Goal: Task Accomplishment & Management: Manage account settings

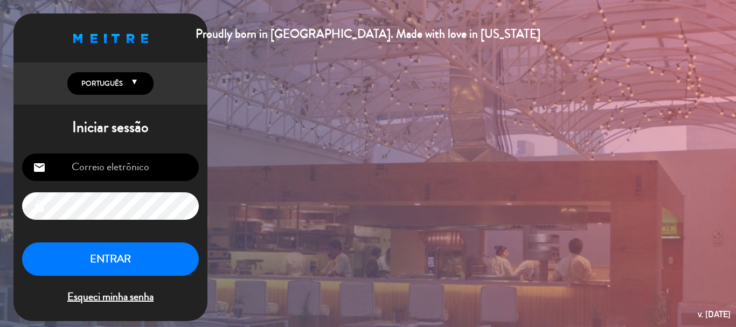
type input "[EMAIL_ADDRESS][DOMAIN_NAME]"
click at [110, 261] on button "ENTRAR" at bounding box center [110, 259] width 177 height 34
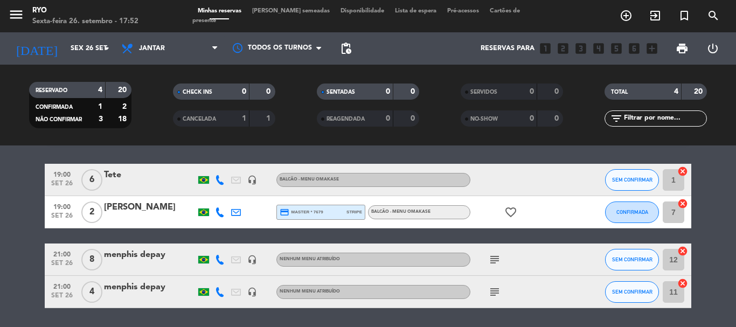
scroll to position [12, 0]
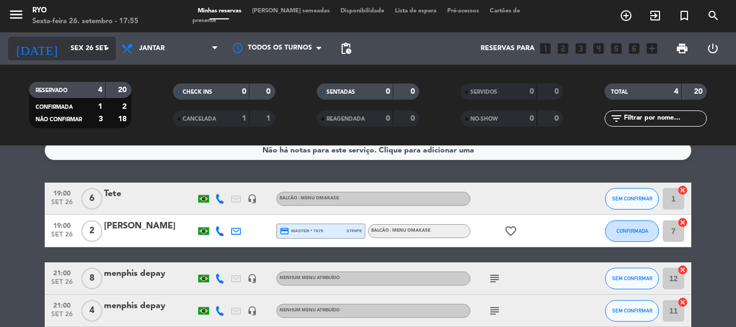
click at [66, 49] on input "Sex 26 set" at bounding box center [110, 48] width 91 height 18
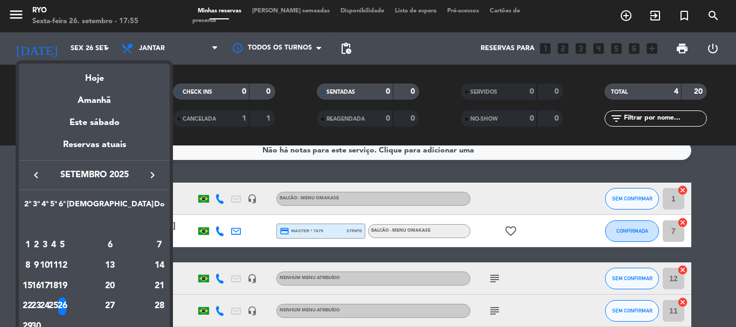
click at [151, 181] on icon "keyboard_arrow_right" at bounding box center [152, 175] width 13 height 13
click at [49, 242] on div "1" at bounding box center [45, 245] width 8 height 18
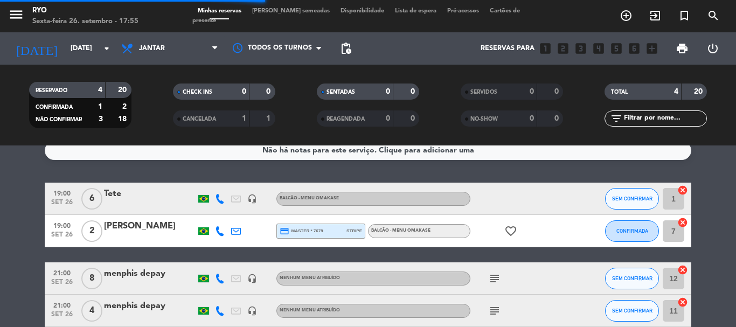
scroll to position [2, 0]
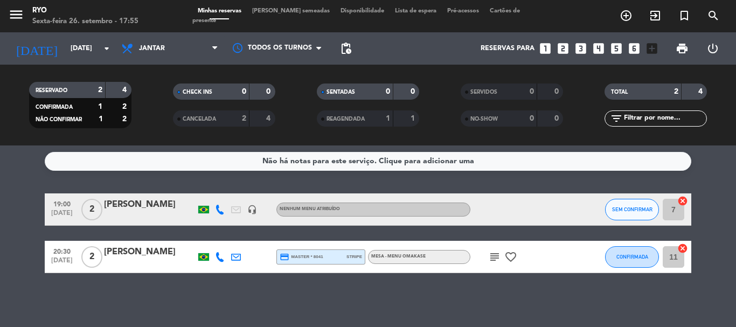
click at [166, 214] on div at bounding box center [150, 216] width 92 height 9
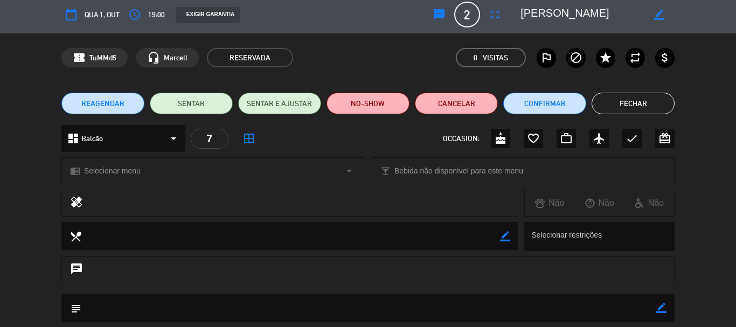
scroll to position [0, 0]
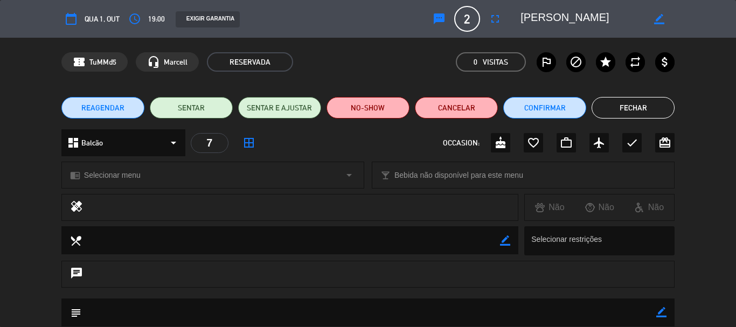
click at [614, 108] on button "Fechar" at bounding box center [632, 108] width 83 height 22
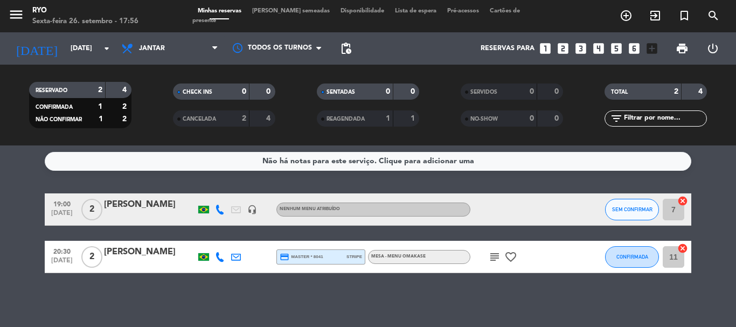
click at [159, 207] on div "[PERSON_NAME]" at bounding box center [150, 205] width 92 height 14
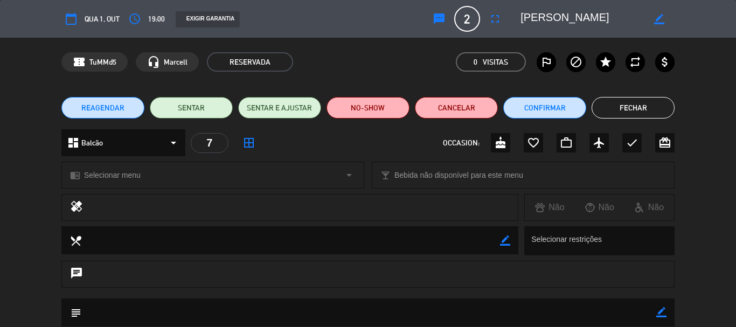
click at [657, 101] on button "Fechar" at bounding box center [632, 108] width 83 height 22
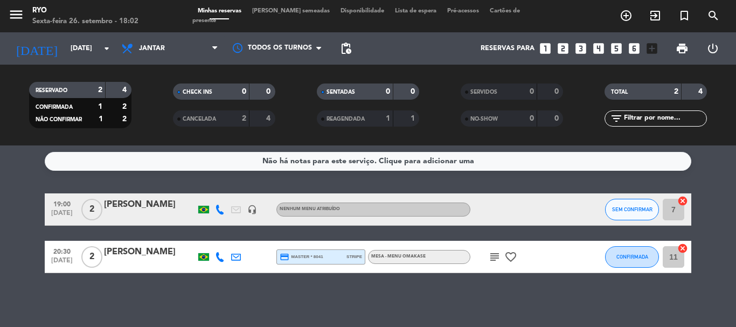
click at [155, 203] on div "[PERSON_NAME]" at bounding box center [150, 205] width 92 height 14
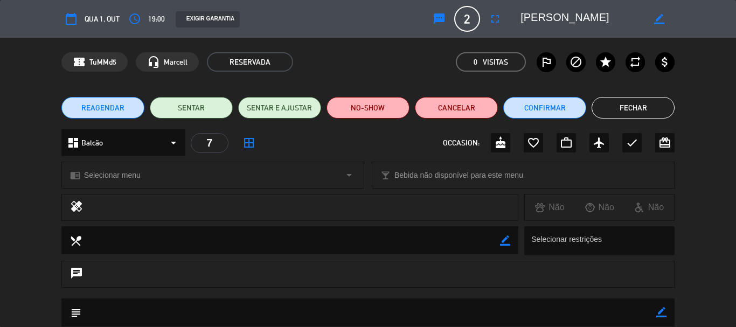
click at [129, 172] on span "Selecionar menu" at bounding box center [112, 175] width 57 height 12
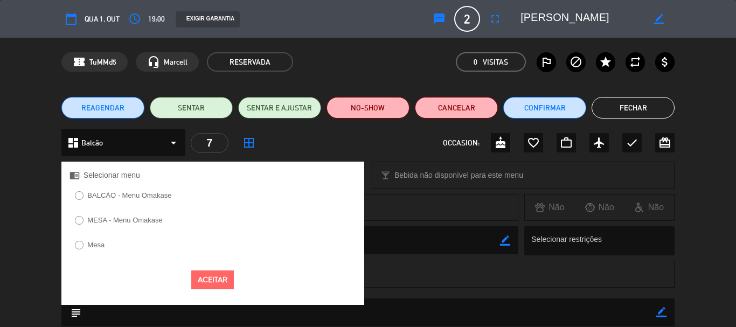
click at [124, 192] on label "BALCÃO - Menu Omakase" at bounding box center [129, 195] width 84 height 7
drag, startPoint x: 232, startPoint y: 288, endPoint x: 225, endPoint y: 287, distance: 7.2
click at [230, 288] on button "Aceitar" at bounding box center [212, 279] width 43 height 19
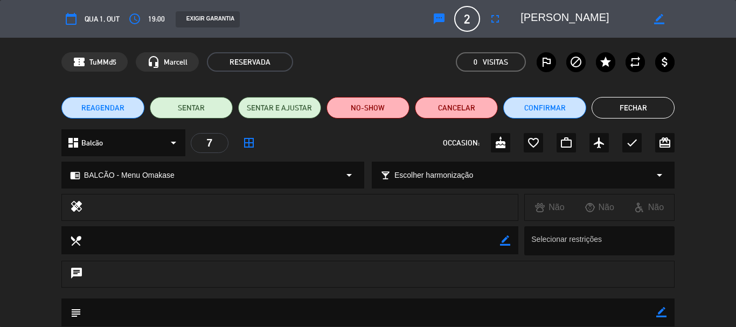
click at [628, 103] on button "Fechar" at bounding box center [632, 108] width 83 height 22
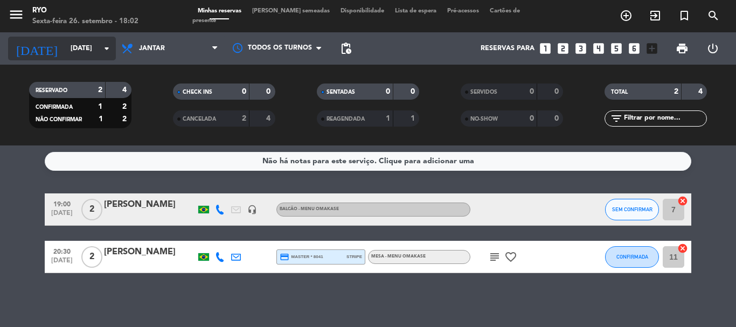
click at [102, 51] on icon "arrow_drop_down" at bounding box center [106, 48] width 13 height 13
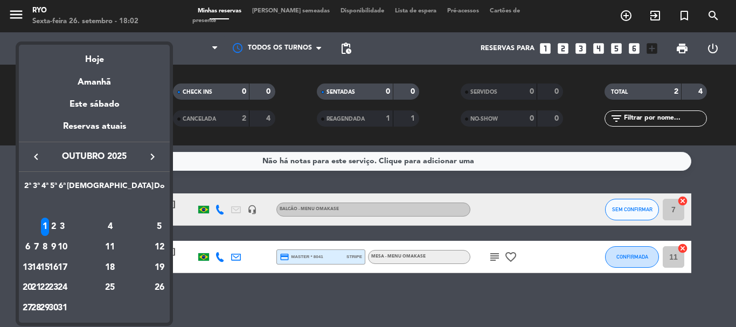
click at [37, 155] on icon "keyboard_arrow_left" at bounding box center [36, 156] width 13 height 13
click at [66, 287] on div "26" at bounding box center [62, 288] width 8 height 18
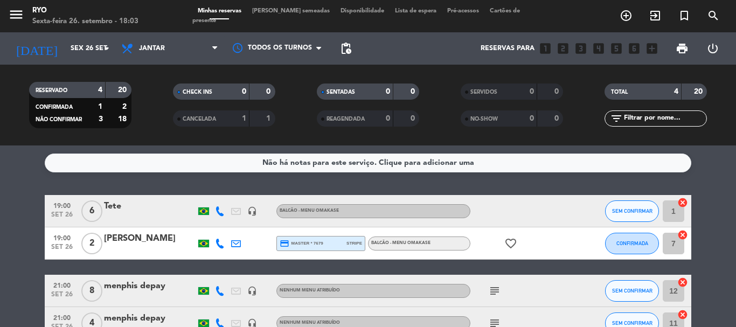
click at [29, 245] on bookings-row "19:00 [DATE] 6 Tete headset_mic BALCÃO - Menu Omakase SEM CONFIRMAR 1 cancel 19…" at bounding box center [368, 267] width 736 height 144
click at [91, 48] on input "Sex 26 set" at bounding box center [110, 48] width 91 height 18
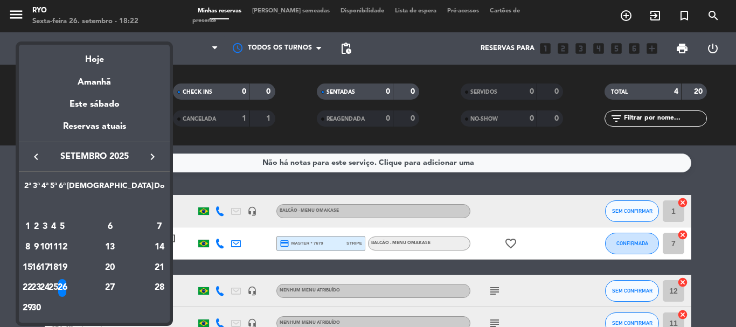
click at [156, 153] on icon "keyboard_arrow_right" at bounding box center [152, 156] width 13 height 13
click at [49, 228] on div "1" at bounding box center [45, 227] width 8 height 18
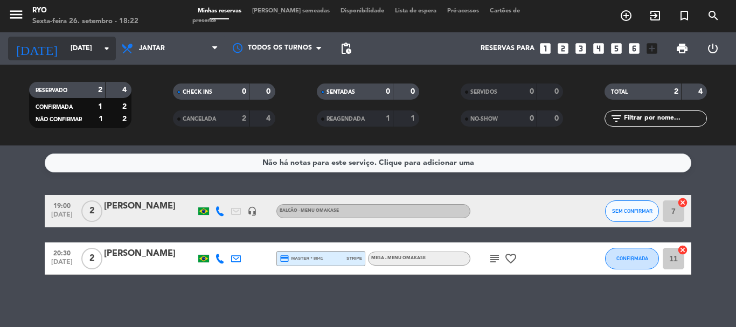
click at [106, 54] on icon "arrow_drop_down" at bounding box center [106, 48] width 13 height 13
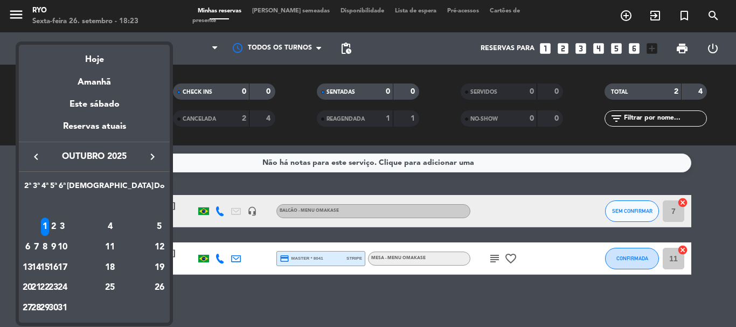
click at [35, 158] on icon "keyboard_arrow_left" at bounding box center [36, 156] width 13 height 13
click at [40, 306] on div "30" at bounding box center [36, 308] width 8 height 18
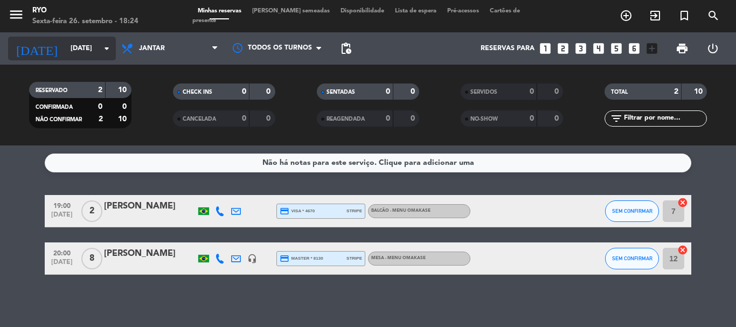
click at [103, 51] on icon "arrow_drop_down" at bounding box center [106, 48] width 13 height 13
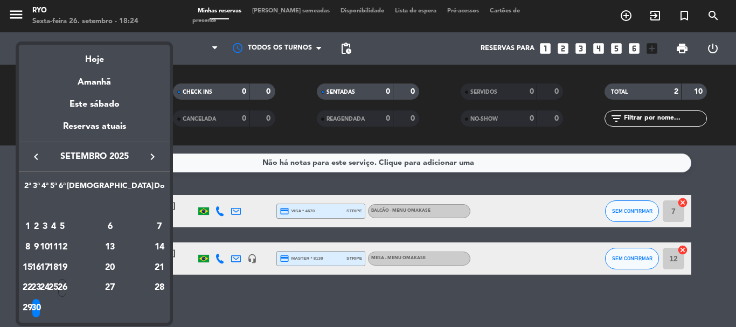
click at [157, 152] on icon "keyboard_arrow_right" at bounding box center [152, 156] width 13 height 13
click at [49, 225] on div "1" at bounding box center [45, 227] width 8 height 18
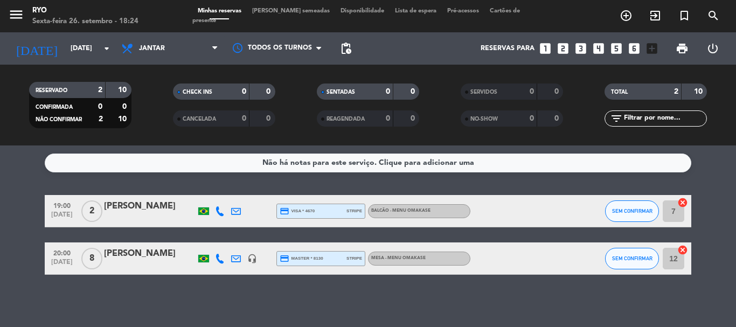
type input "[DATE]"
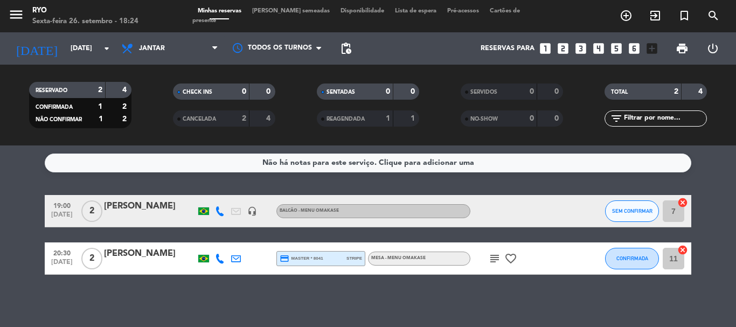
click at [129, 216] on div at bounding box center [150, 218] width 92 height 9
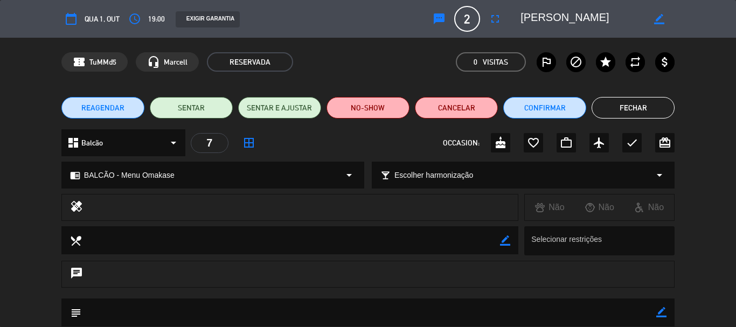
click at [109, 103] on span "REAGENDAR" at bounding box center [102, 107] width 43 height 11
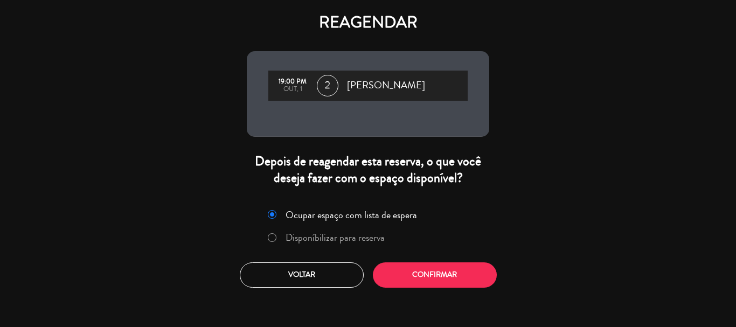
click at [279, 241] on label "Disponíbilizar para reserva" at bounding box center [326, 237] width 128 height 19
click at [398, 277] on button "Confirmar" at bounding box center [435, 274] width 124 height 25
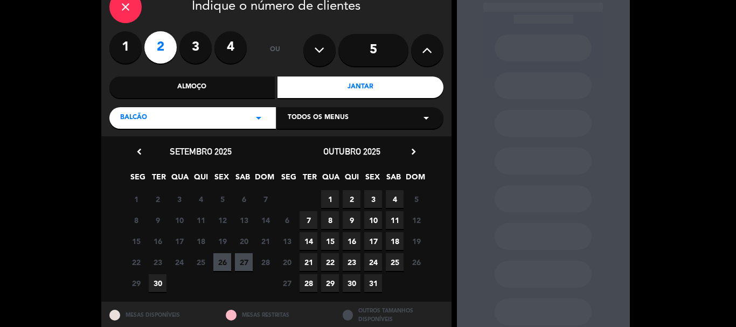
scroll to position [92, 0]
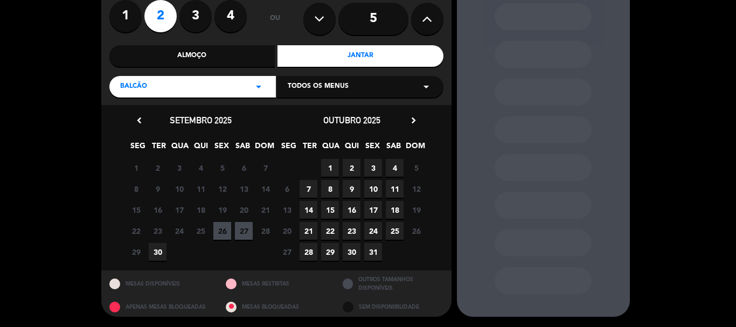
click at [160, 249] on span "30" at bounding box center [158, 252] width 18 height 18
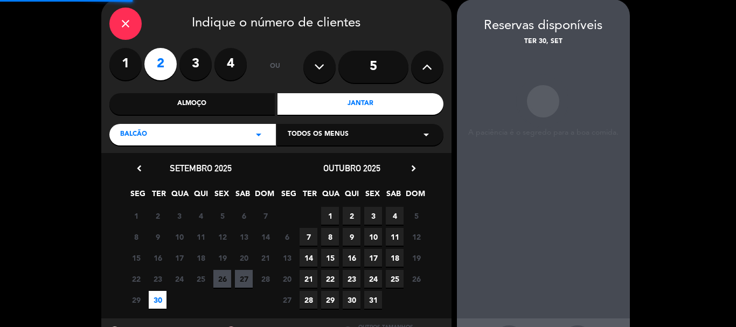
scroll to position [43, 0]
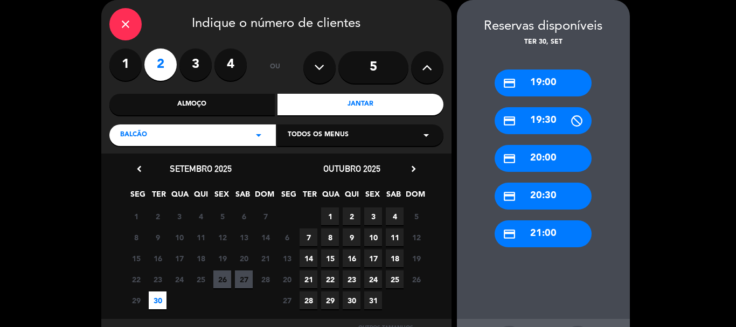
click at [543, 116] on div "credit_card 19:30" at bounding box center [542, 120] width 97 height 27
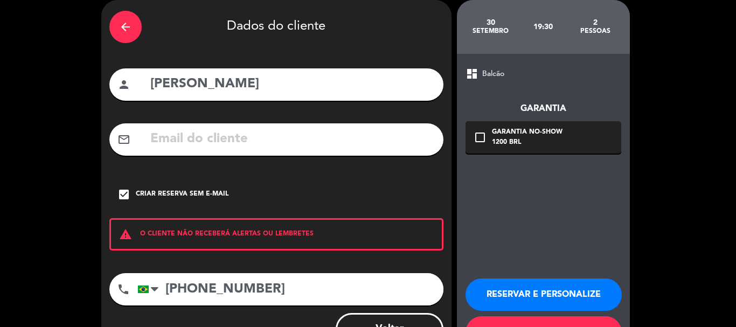
scroll to position [88, 0]
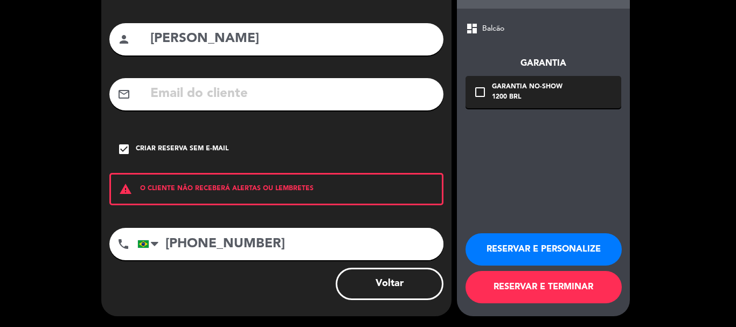
click at [513, 296] on button "RESERVAR E TERMINAR" at bounding box center [543, 287] width 156 height 32
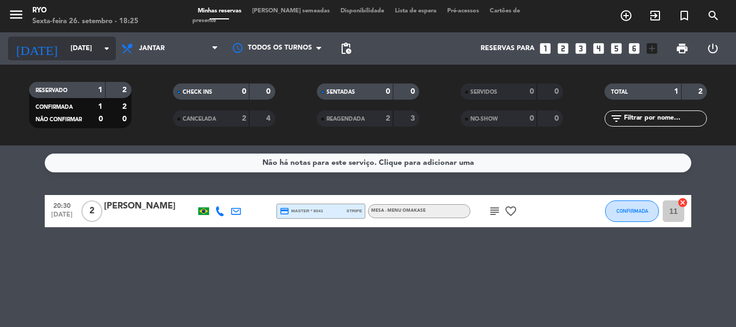
click at [108, 49] on icon "arrow_drop_down" at bounding box center [106, 48] width 13 height 13
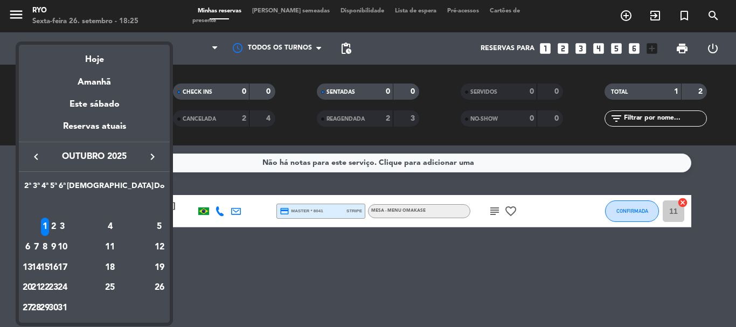
click at [39, 156] on icon "keyboard_arrow_left" at bounding box center [36, 156] width 13 height 13
click at [40, 305] on div "30" at bounding box center [36, 308] width 8 height 18
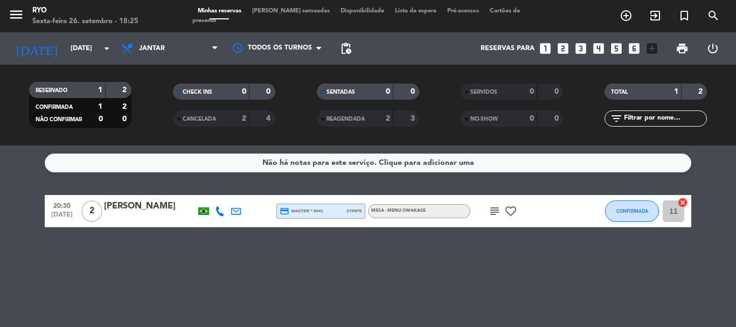
type input "[DATE]"
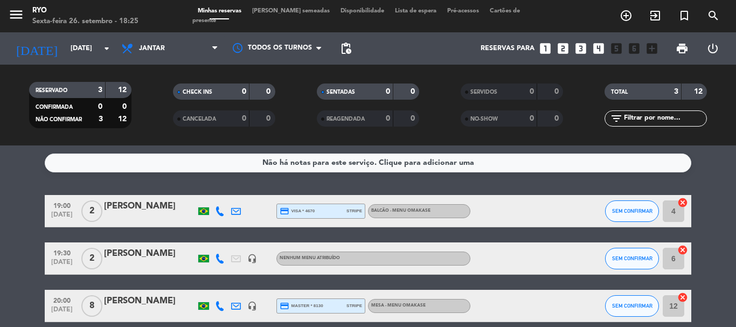
click at [160, 267] on div at bounding box center [150, 265] width 92 height 9
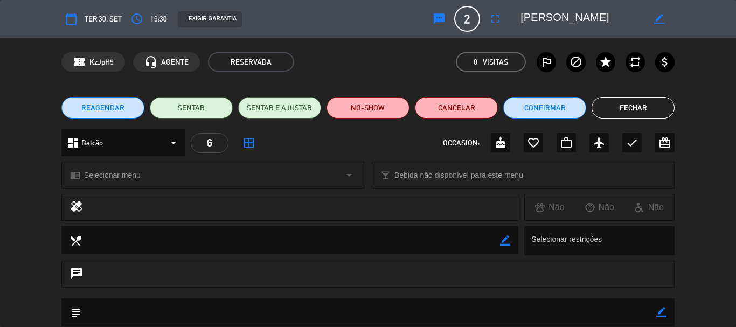
click at [128, 168] on div "chrome_reader_mode Selecionar menu arrow_drop_down" at bounding box center [213, 175] width 302 height 26
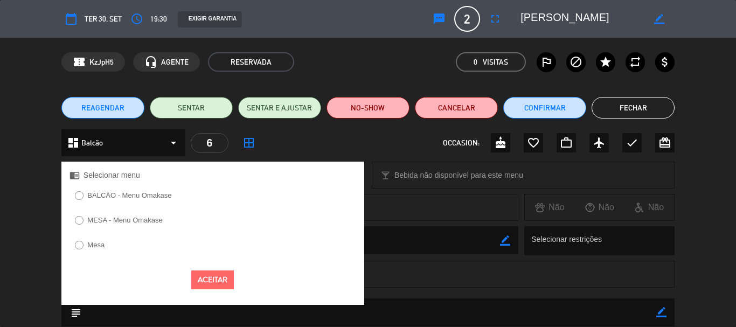
click at [131, 195] on label "BALCÃO - Menu Omakase" at bounding box center [129, 195] width 84 height 7
click at [215, 277] on button "Aceitar" at bounding box center [212, 279] width 43 height 19
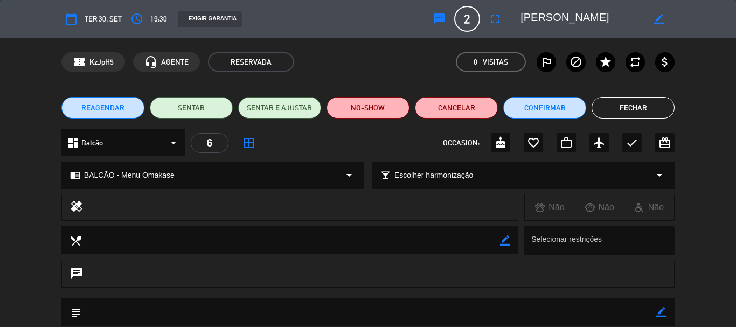
click at [647, 104] on button "Fechar" at bounding box center [632, 108] width 83 height 22
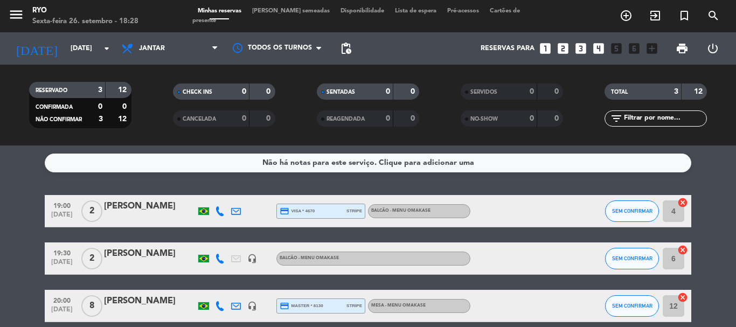
click at [161, 264] on div at bounding box center [150, 265] width 92 height 9
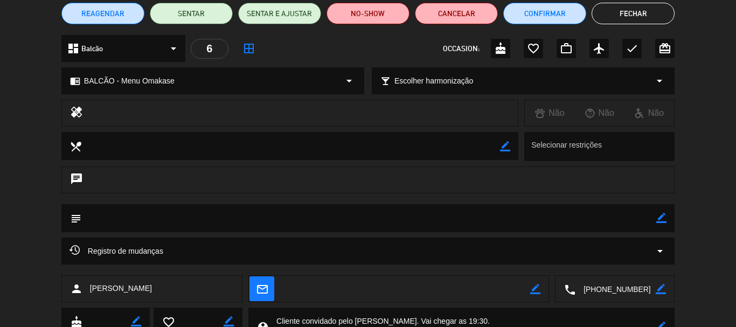
scroll to position [178, 0]
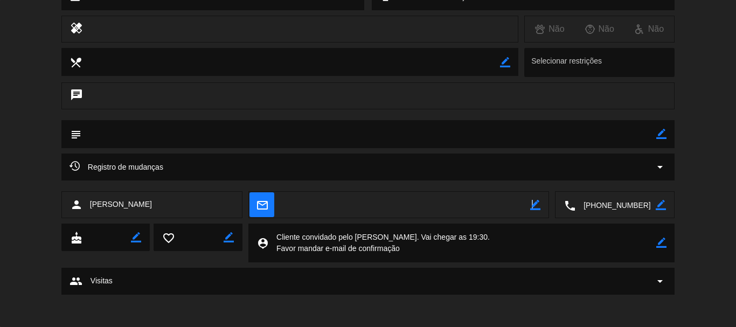
click at [531, 204] on icon "border_color" at bounding box center [535, 205] width 10 height 10
click at [446, 208] on textarea at bounding box center [406, 205] width 248 height 27
paste textarea "[EMAIL_ADDRESS][DOMAIN_NAME]"
type textarea "[EMAIL_ADDRESS][DOMAIN_NAME]"
click at [535, 207] on icon at bounding box center [535, 205] width 10 height 10
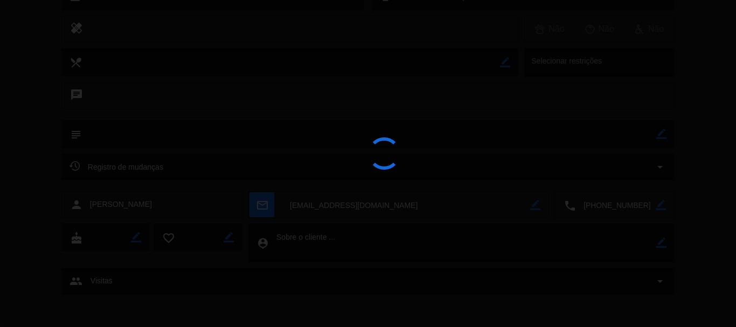
scroll to position [167, 0]
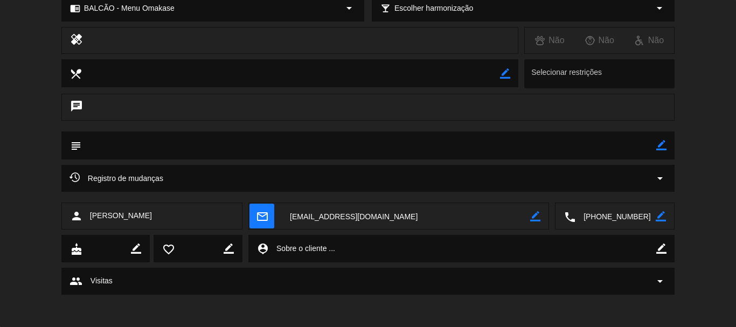
click at [261, 217] on icon "mail_outline" at bounding box center [262, 216] width 12 height 12
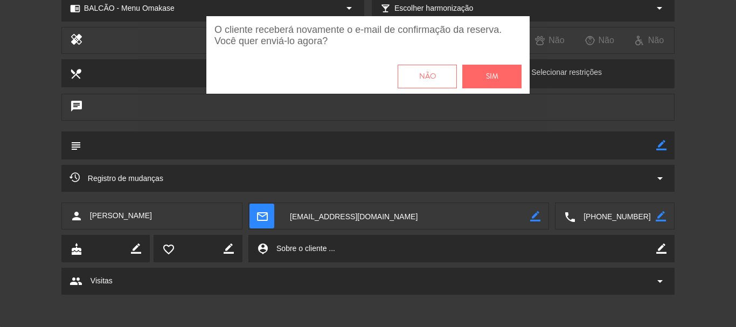
click at [496, 73] on span "Sim" at bounding box center [492, 77] width 12 height 12
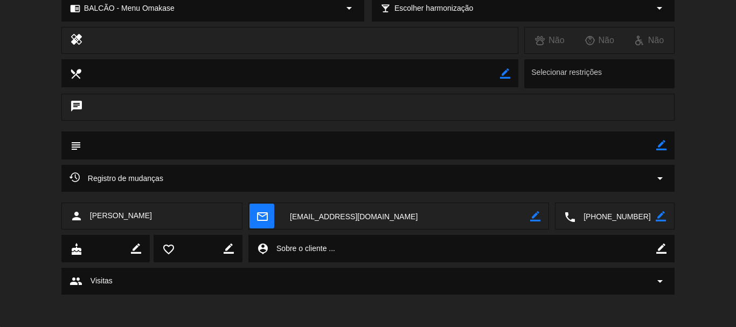
scroll to position [0, 0]
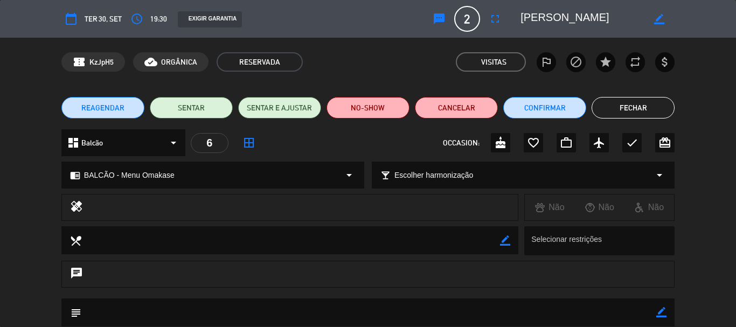
click at [629, 108] on button "Fechar" at bounding box center [632, 108] width 83 height 22
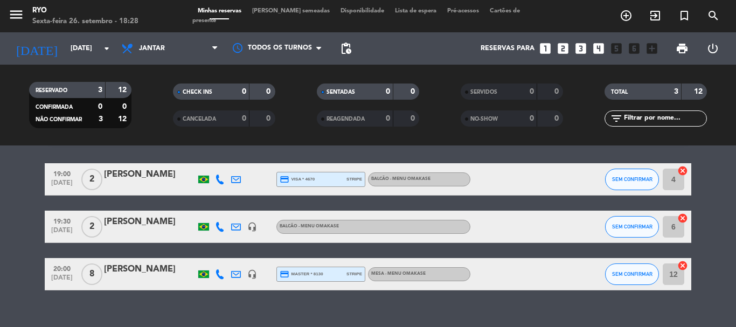
scroll to position [49, 0]
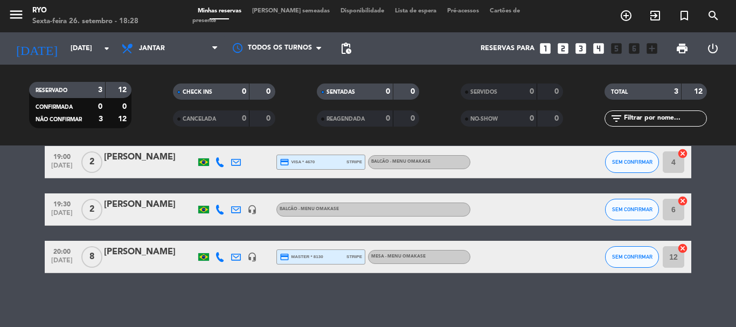
click at [13, 231] on bookings-row "19:00 [DATE] 2 [PERSON_NAME] credit_card visa * 4670 stripe BALCÃO - Menu Omaka…" at bounding box center [368, 209] width 736 height 127
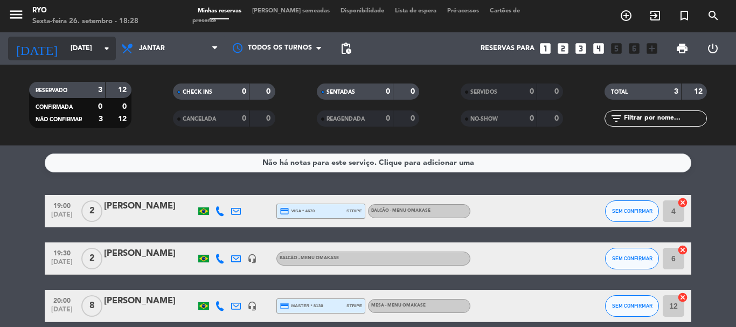
click at [86, 54] on input "[DATE]" at bounding box center [110, 48] width 91 height 18
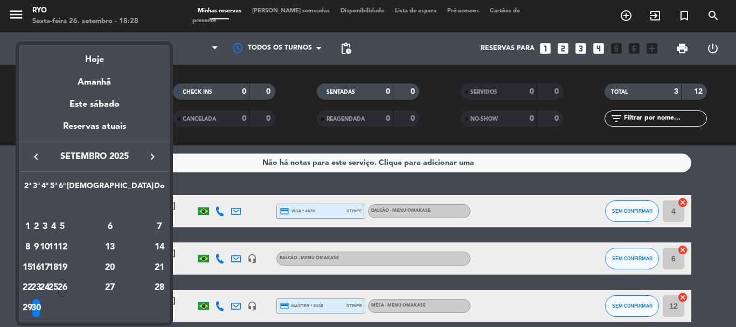
click at [33, 152] on icon "keyboard_arrow_left" at bounding box center [36, 156] width 13 height 13
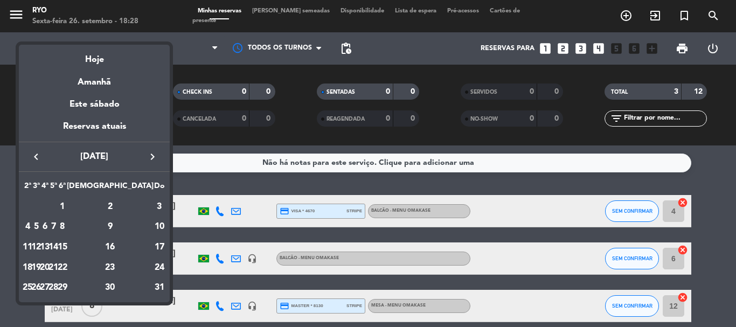
click at [145, 151] on button "keyboard_arrow_right" at bounding box center [152, 157] width 19 height 14
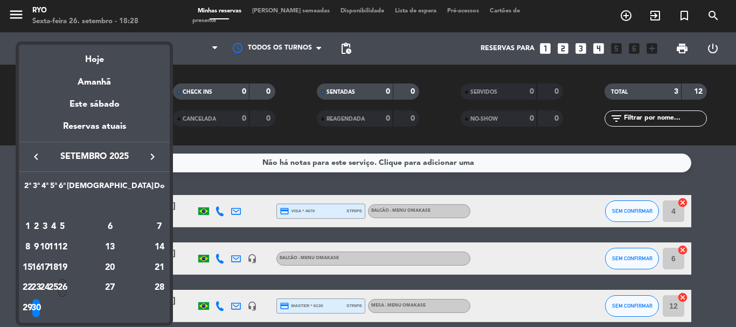
click at [66, 288] on div "26" at bounding box center [62, 288] width 8 height 18
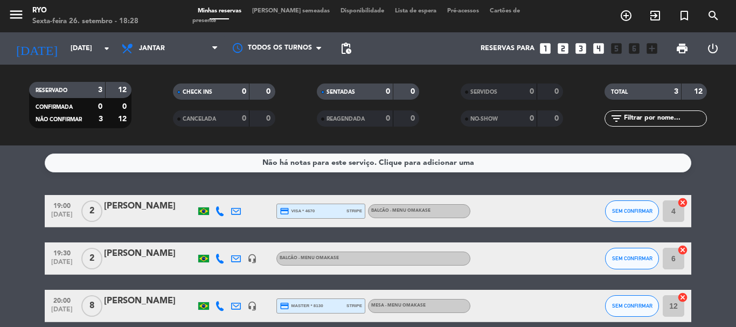
type input "Sex 26 set"
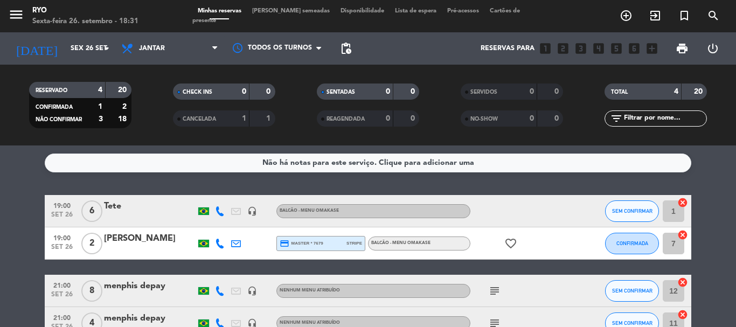
click at [12, 257] on bookings-row "19:00 [DATE] 6 Tete headset_mic BALCÃO - Menu Omakase SEM CONFIRMAR 1 cancel 19…" at bounding box center [368, 267] width 736 height 144
click at [8, 225] on bookings-row "19:00 [DATE] 6 Tete headset_mic BALCÃO - Menu Omakase SEM CONFIRMAR 1 cancel 19…" at bounding box center [368, 267] width 736 height 144
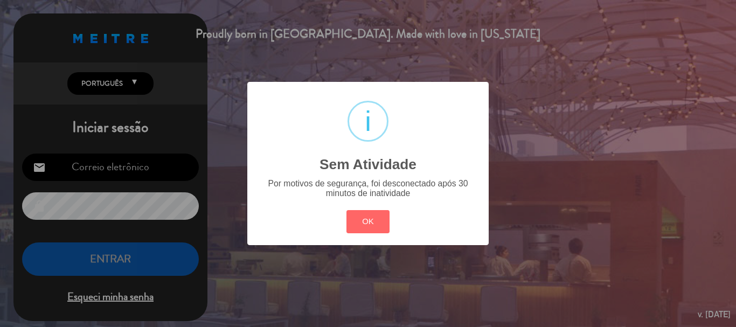
type input "[EMAIL_ADDRESS][DOMAIN_NAME]"
